Goal: Task Accomplishment & Management: Manage account settings

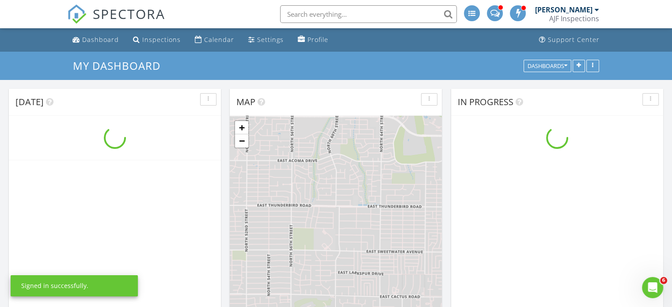
scroll to position [818, 686]
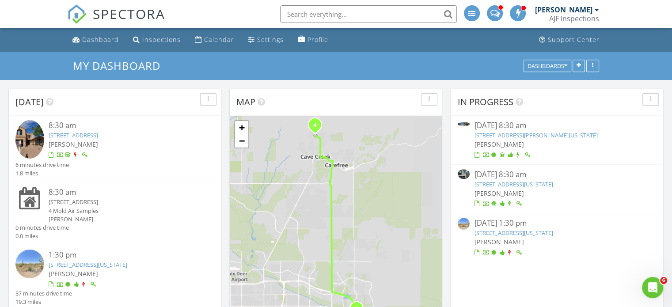
click at [117, 263] on link "5730 E Cielo Run N , Cave Creek, Arizona 85331" at bounding box center [88, 265] width 79 height 8
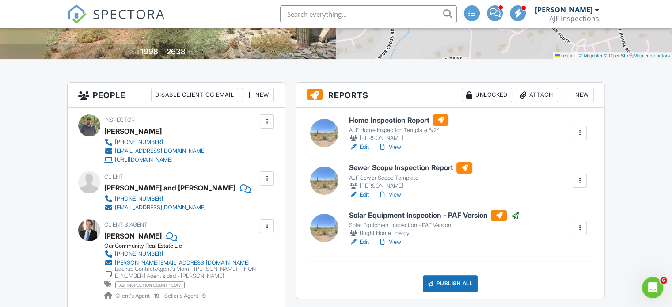
click at [531, 95] on div "Attach" at bounding box center [537, 95] width 42 height 14
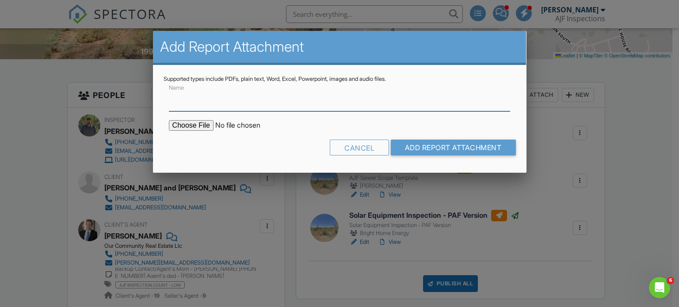
click at [202, 96] on input "Name" at bounding box center [340, 101] width 342 height 22
type input "Termite Report"
click at [200, 127] on input "file" at bounding box center [244, 125] width 150 height 11
type input "C:\fakepath\5730 E Cielo Run [DATE].pdf"
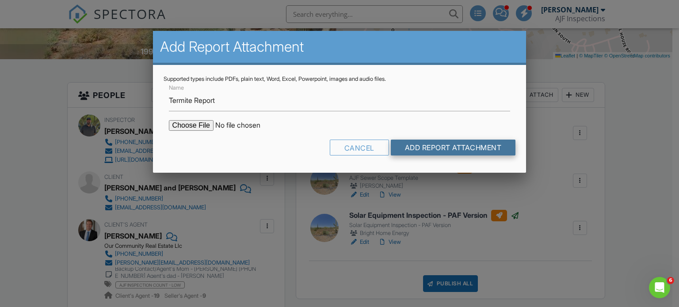
click at [458, 145] on input "Add Report Attachment" at bounding box center [453, 148] width 125 height 16
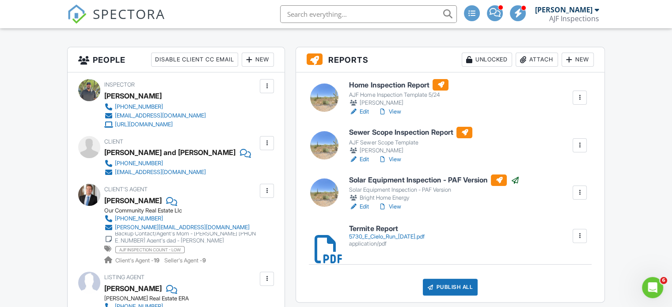
scroll to position [177, 0]
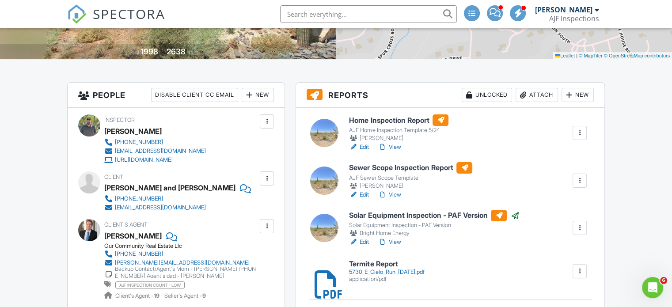
click at [391, 145] on link "View" at bounding box center [389, 147] width 23 height 9
